Goal: Task Accomplishment & Management: Complete application form

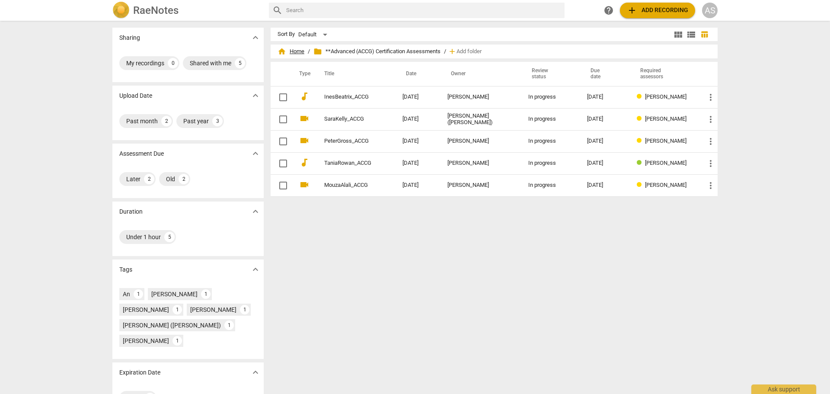
click at [302, 52] on span "home Home" at bounding box center [291, 51] width 27 height 9
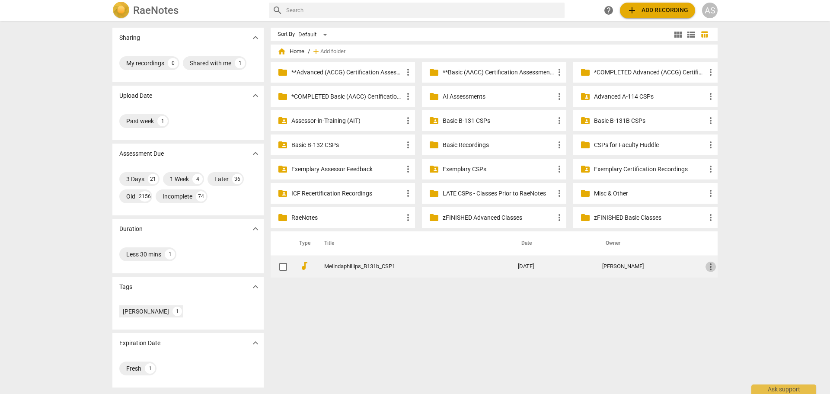
click at [711, 267] on span "more_vert" at bounding box center [711, 267] width 10 height 10
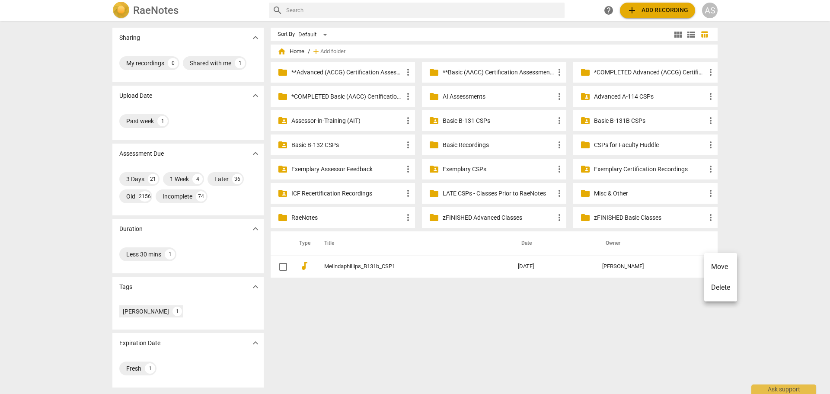
click at [719, 267] on li "Move" at bounding box center [721, 266] width 33 height 21
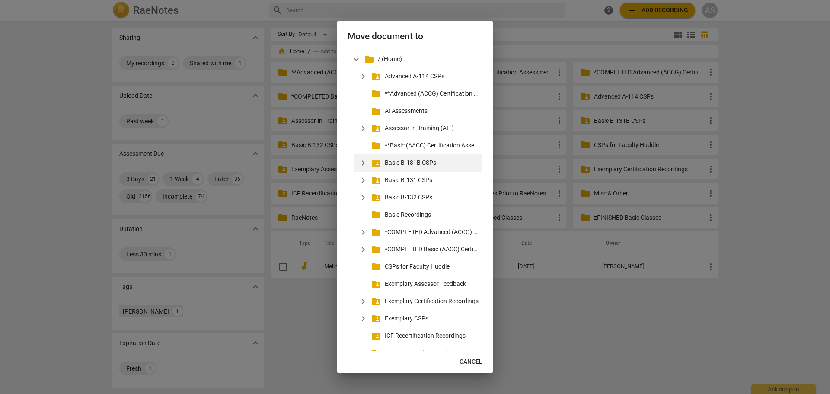
click at [362, 163] on span "expand_more" at bounding box center [363, 163] width 10 height 10
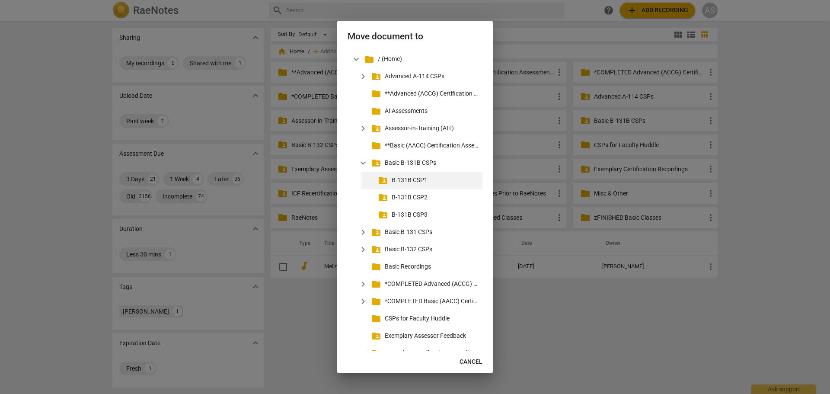
click at [400, 179] on p "B-131B CSP1" at bounding box center [435, 180] width 87 height 9
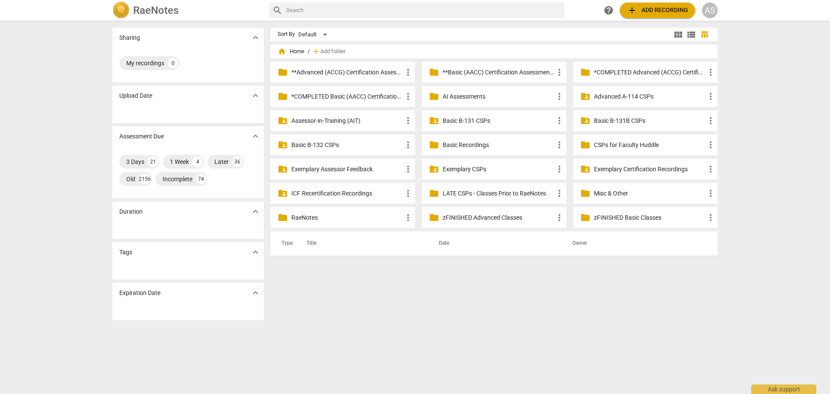
click at [615, 124] on p "Basic B-131B CSPs" at bounding box center [650, 120] width 112 height 9
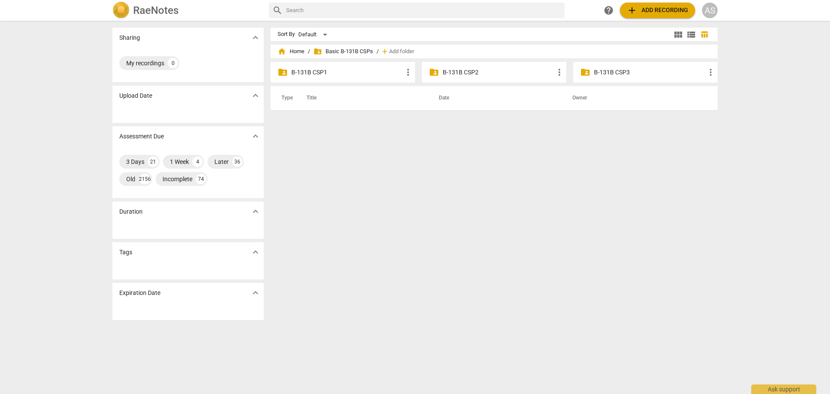
click at [335, 72] on p "B-131B CSP1" at bounding box center [348, 72] width 112 height 9
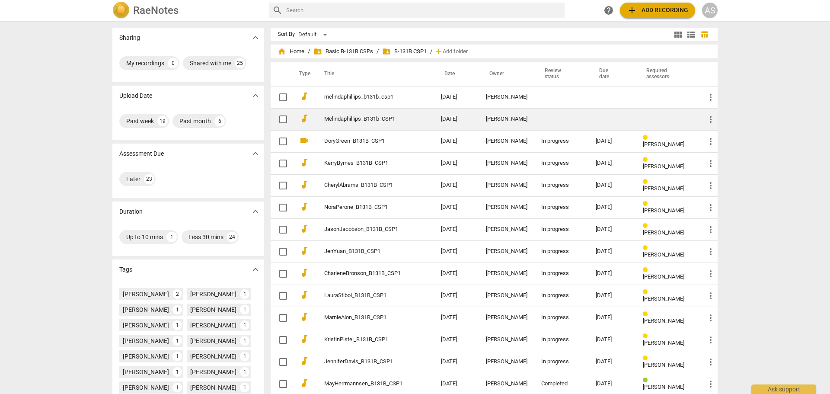
click at [392, 114] on td "Melindaphillips_B131b_CSP1" at bounding box center [374, 119] width 120 height 22
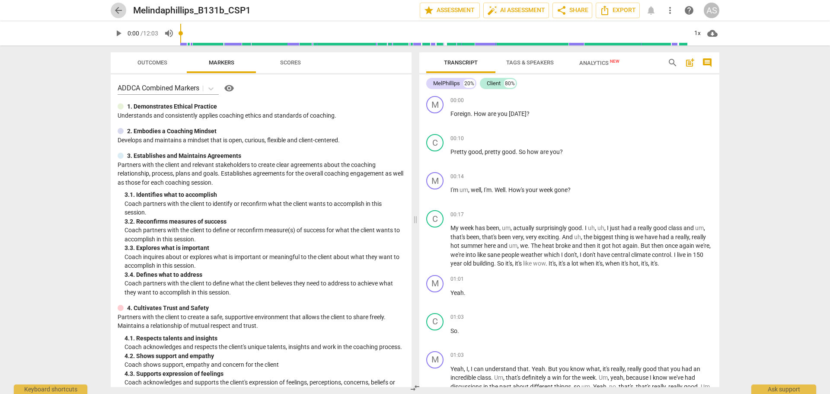
click at [121, 8] on span "arrow_back" at bounding box center [118, 10] width 10 height 10
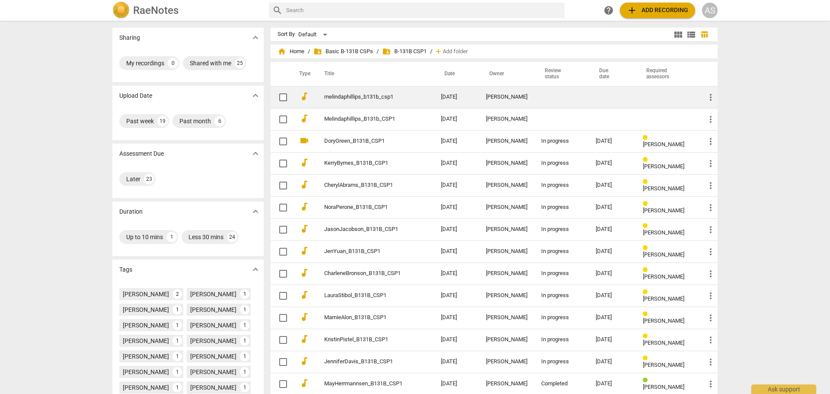
click at [385, 95] on link "melindaphillips_b131b_csp1" at bounding box center [367, 97] width 86 height 6
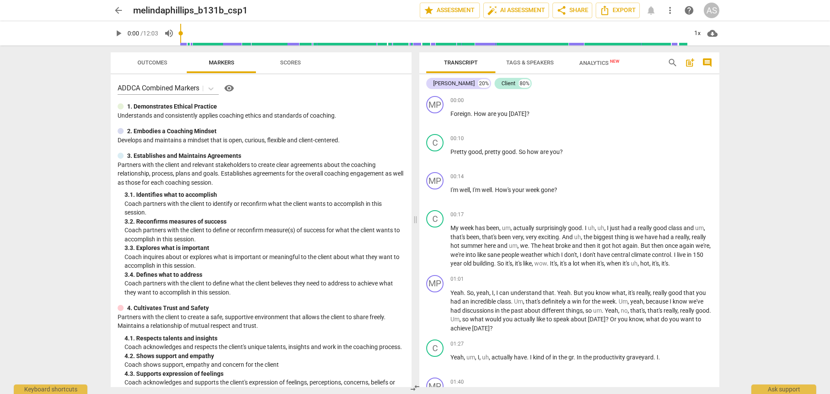
click at [113, 7] on span "arrow_back" at bounding box center [119, 10] width 16 height 10
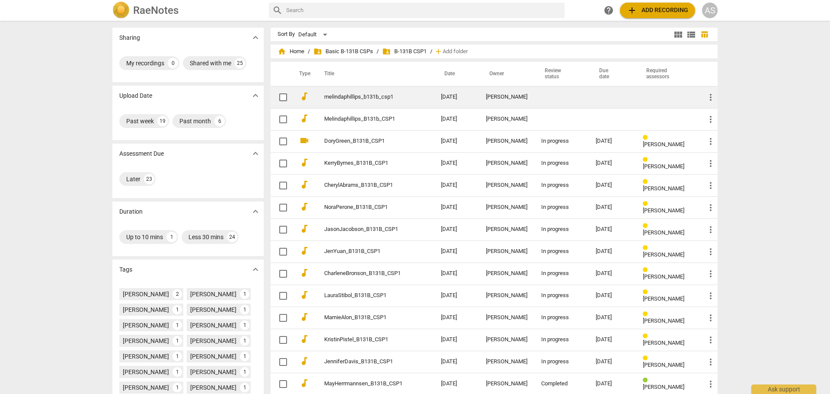
click at [710, 96] on span "more_vert" at bounding box center [711, 97] width 10 height 10
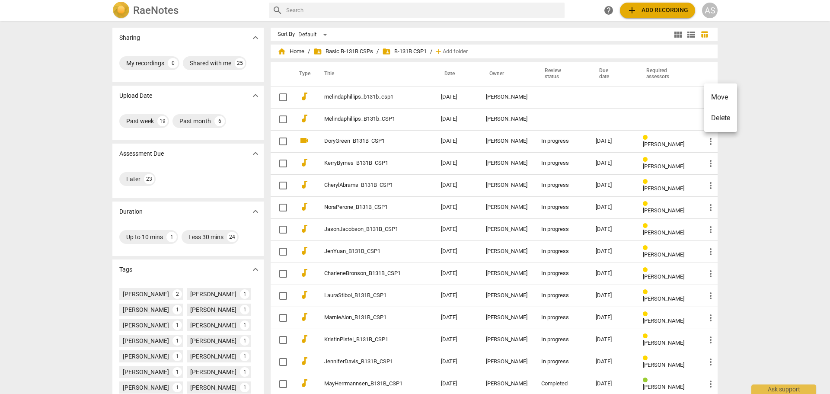
click at [718, 116] on li "Delete" at bounding box center [721, 118] width 33 height 21
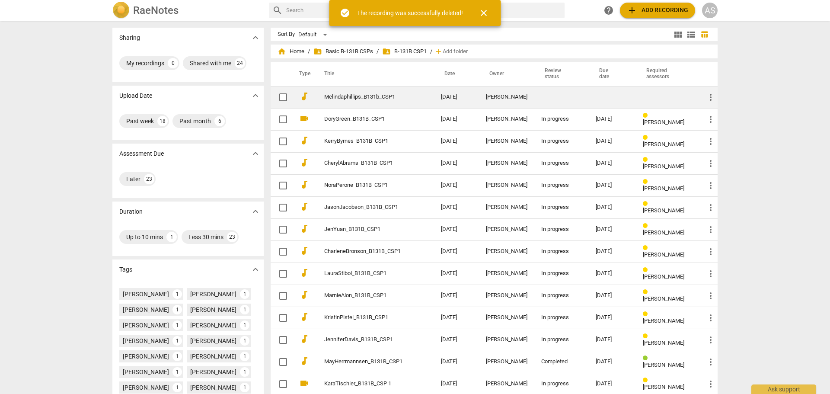
click at [386, 99] on link "Melindaphillips_B131b_CSP1" at bounding box center [367, 97] width 86 height 6
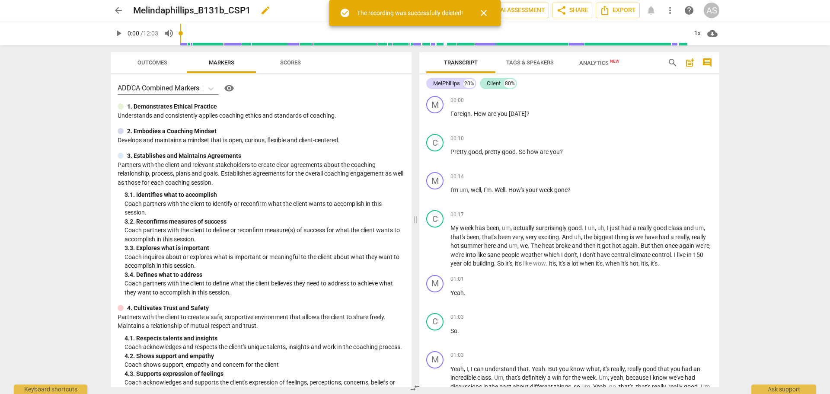
click at [270, 14] on span "edit" at bounding box center [265, 10] width 10 height 10
click at [163, 9] on input "Melindaphillips_B131b_CSP1" at bounding box center [257, 10] width 249 height 16
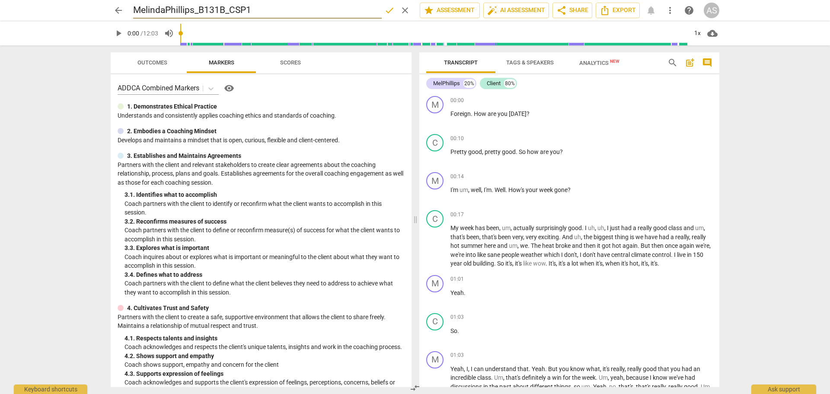
type input "MelindaPhillips_B131B_CSP1"
click at [385, 12] on span "done" at bounding box center [390, 10] width 10 height 10
click at [115, 11] on span "arrow_back" at bounding box center [118, 10] width 10 height 10
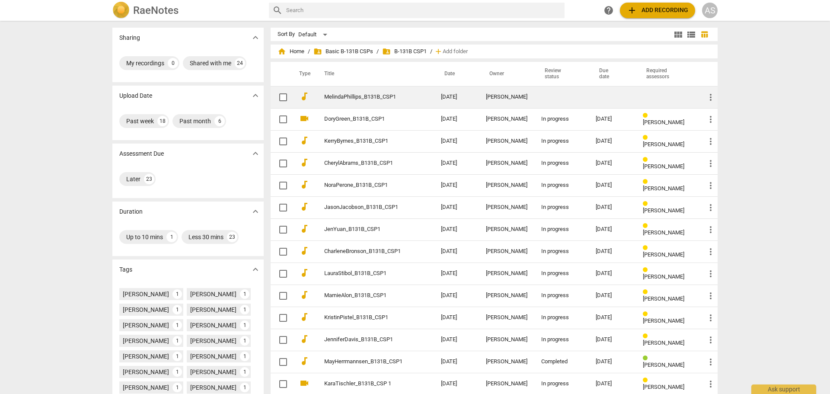
click at [397, 97] on link "MelindaPhillips_B131B_CSP1" at bounding box center [367, 97] width 86 height 6
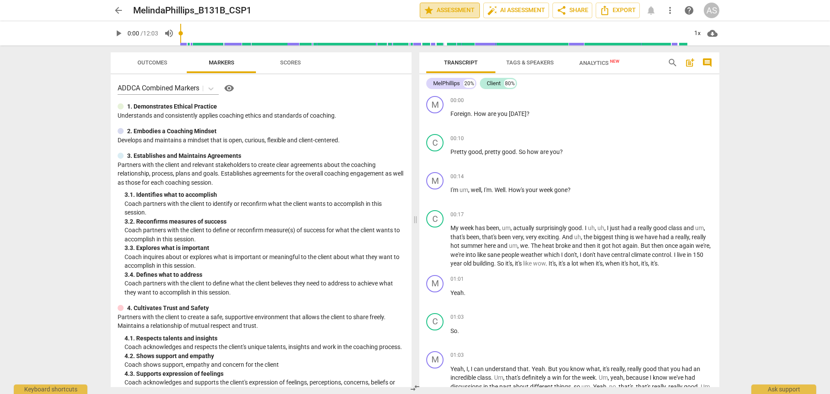
click at [467, 7] on span "star Assessment" at bounding box center [450, 10] width 52 height 10
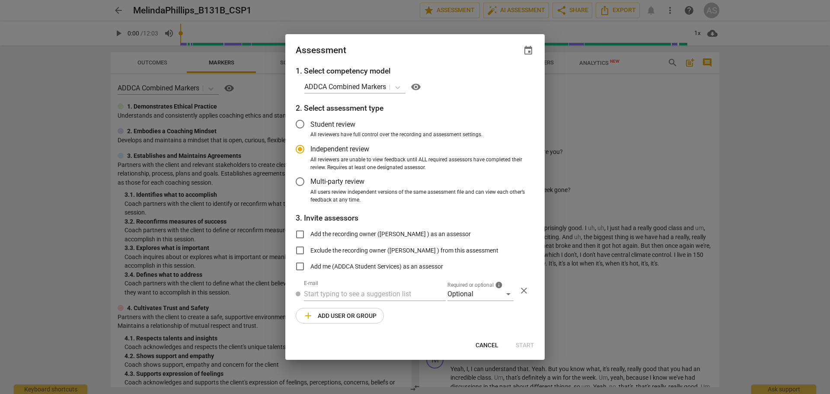
radio input "false"
click at [530, 51] on span "event" at bounding box center [528, 50] width 10 height 10
click at [504, 76] on input "date" at bounding box center [476, 80] width 61 height 13
type input "[DATE]"
click at [406, 58] on div at bounding box center [415, 197] width 830 height 394
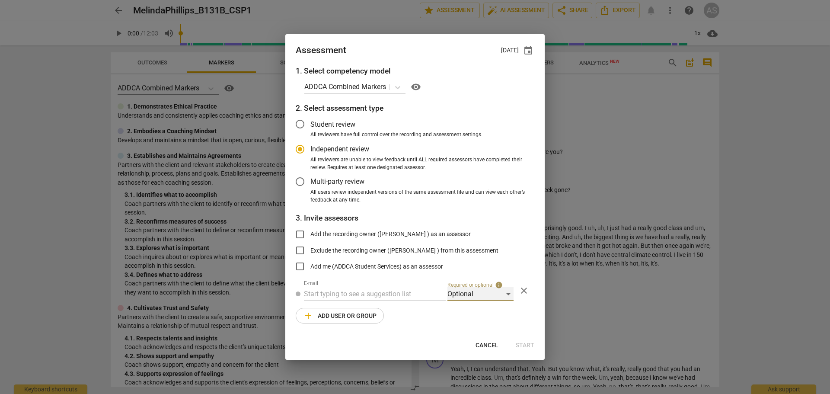
click at [468, 292] on div "Optional" at bounding box center [481, 294] width 66 height 14
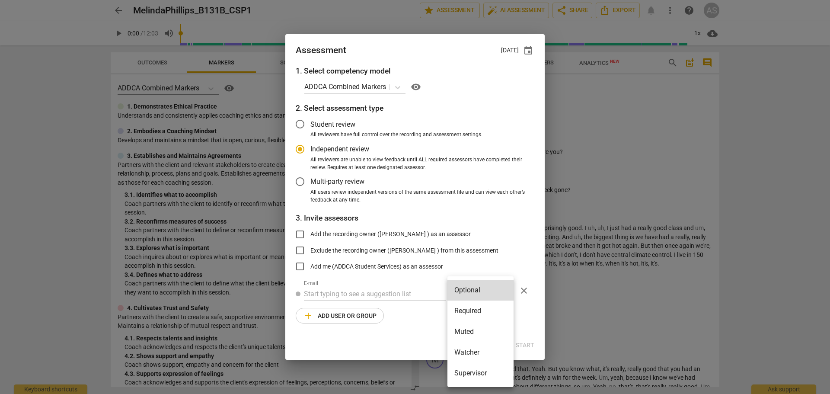
click at [474, 311] on li "Required" at bounding box center [481, 311] width 66 height 21
radio input "false"
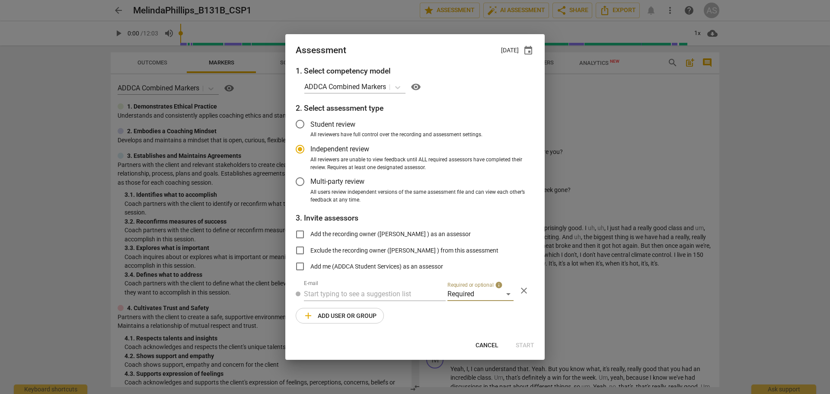
click at [366, 279] on div "1. Select competency model ADDCA Combined Markers visibility 2. Select assessme…" at bounding box center [415, 199] width 260 height 269
click at [366, 291] on input "text" at bounding box center [375, 294] width 142 height 14
type input "[PERSON_NAME]"
click at [368, 311] on span "[PERSON_NAME]" at bounding box center [394, 311] width 52 height 8
radio input "false"
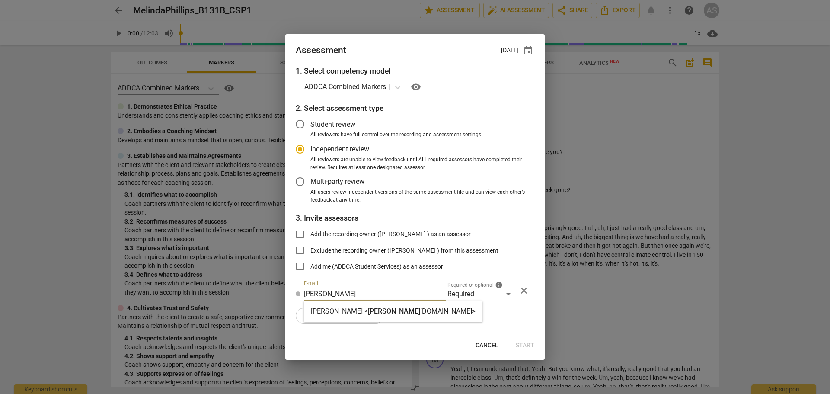
type input "[PERSON_NAME] <[PERSON_NAME][EMAIL_ADDRESS][DOMAIN_NAME]>"
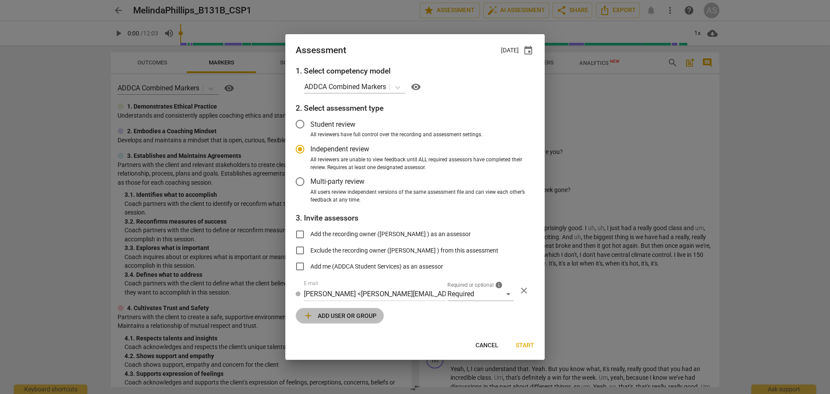
click at [346, 319] on span "add Add user or group" at bounding box center [340, 316] width 74 height 10
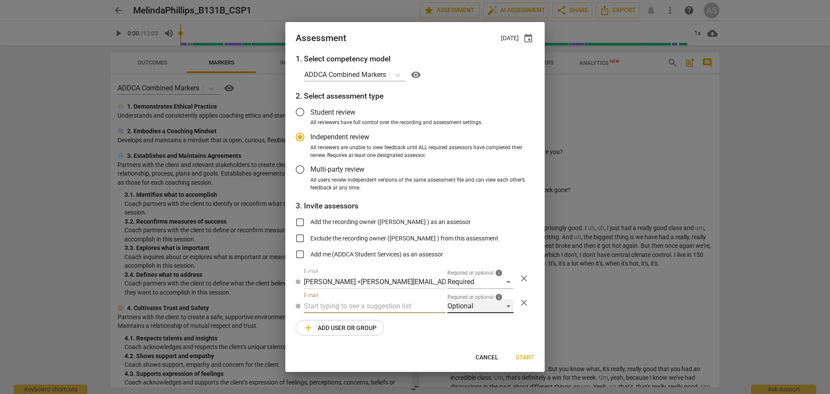
click at [468, 309] on div "Optional" at bounding box center [481, 306] width 66 height 14
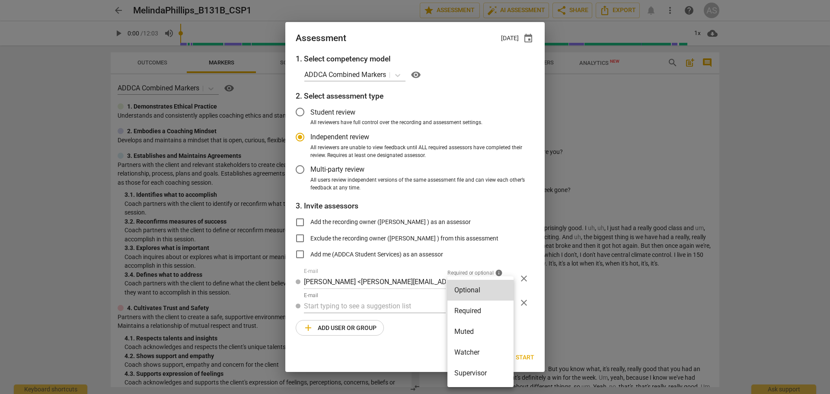
click at [473, 331] on li "Muted" at bounding box center [481, 331] width 66 height 21
radio input "false"
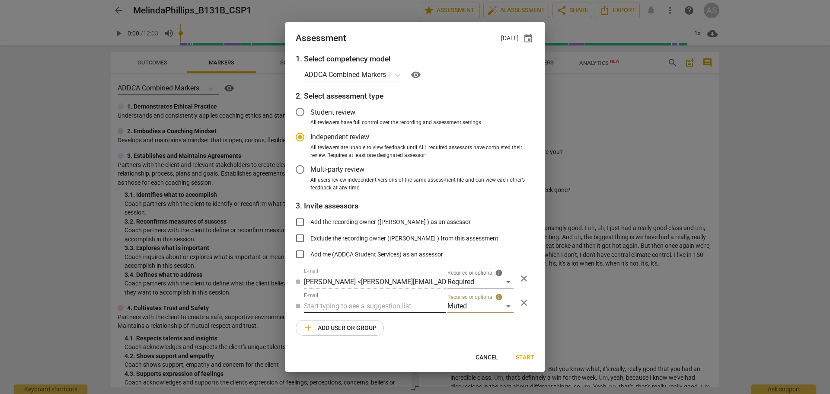
click at [398, 305] on input "text" at bounding box center [375, 306] width 142 height 14
type input "B"
type input "131B"
click at [382, 321] on div "Basic B- 131B CSPs" at bounding box center [375, 323] width 142 height 21
radio input "false"
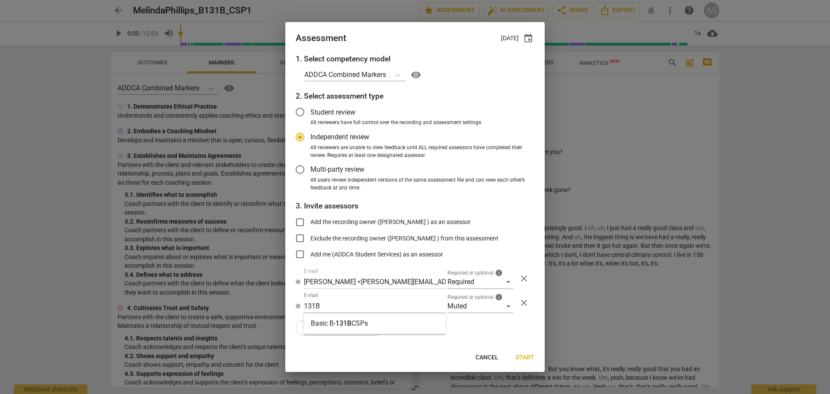
type input "Basic B-131B CSPs"
click at [529, 355] on span "Start" at bounding box center [525, 357] width 19 height 9
radio input "false"
type input "[PERSON_NAME] <[EMAIL_ADDRESS][DOMAIN_NAME]>"
type input "[PERSON_NAME] <[PERSON_NAME][EMAIL_ADDRESS][DOMAIN_NAME]>"
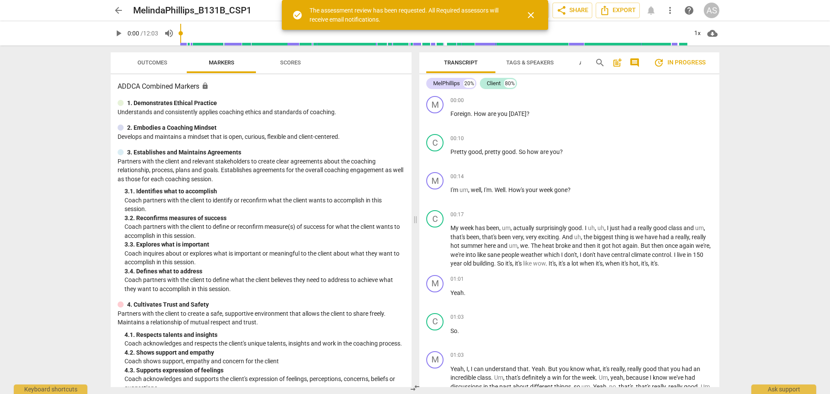
click at [117, 6] on span "arrow_back" at bounding box center [118, 10] width 10 height 10
